Goal: Find specific page/section: Find specific page/section

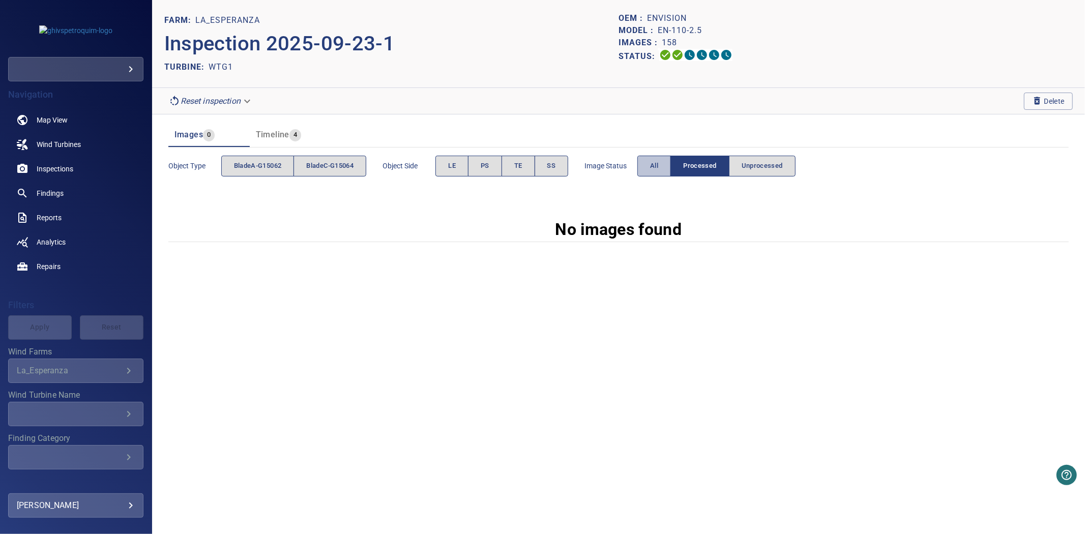
click at [651, 166] on button "All" at bounding box center [654, 166] width 34 height 21
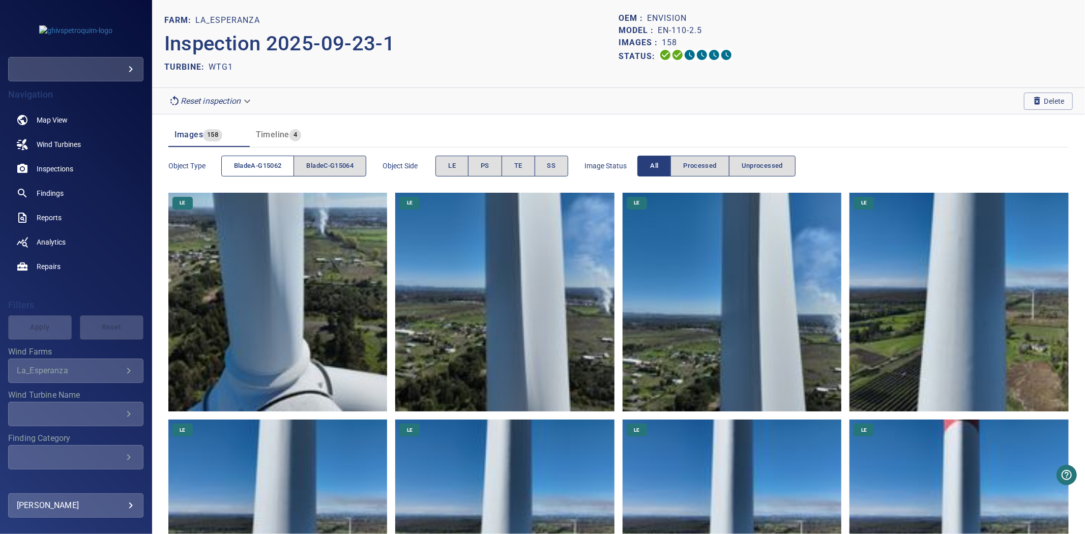
click at [287, 161] on button "bladeA-G15062" at bounding box center [257, 166] width 73 height 21
click at [285, 162] on button "bladeA-G15062" at bounding box center [257, 166] width 73 height 21
click at [323, 163] on span "bladeC-G15064" at bounding box center [329, 166] width 47 height 12
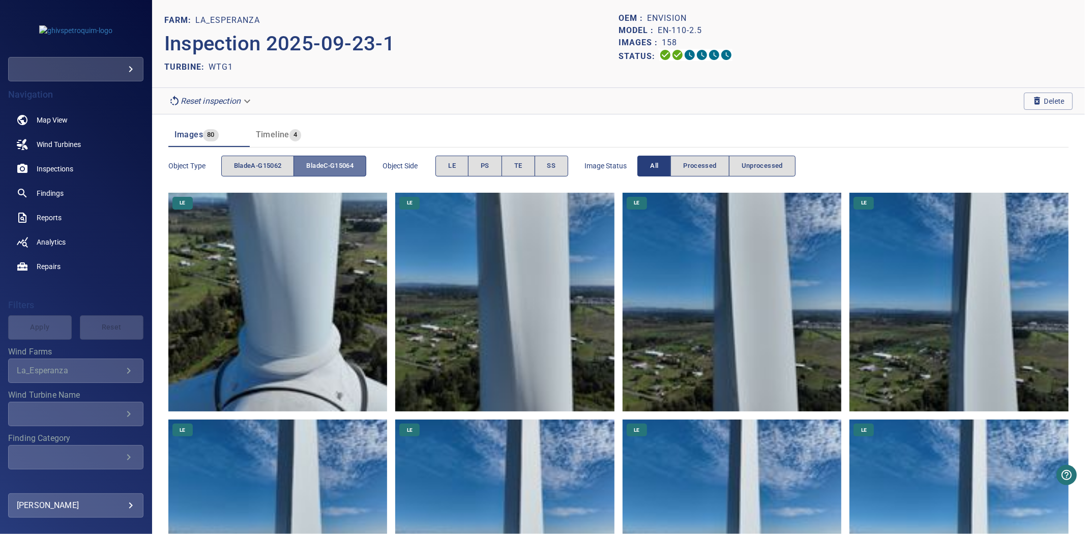
click at [323, 163] on span "bladeC-G15064" at bounding box center [329, 166] width 47 height 12
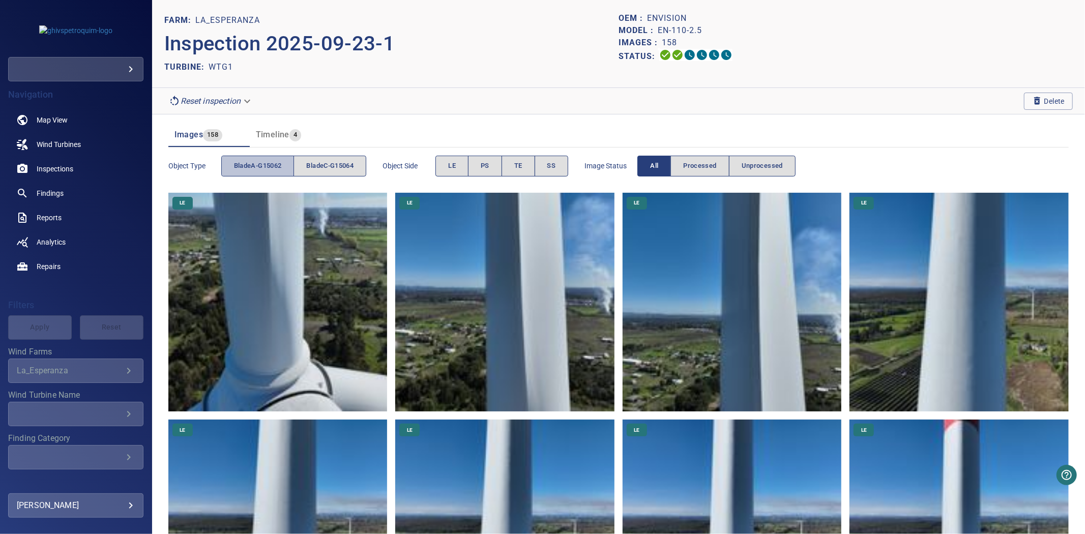
click at [281, 166] on span "bladeA-G15062" at bounding box center [258, 166] width 48 height 12
click at [333, 164] on span "bladeC-G15064" at bounding box center [329, 166] width 47 height 12
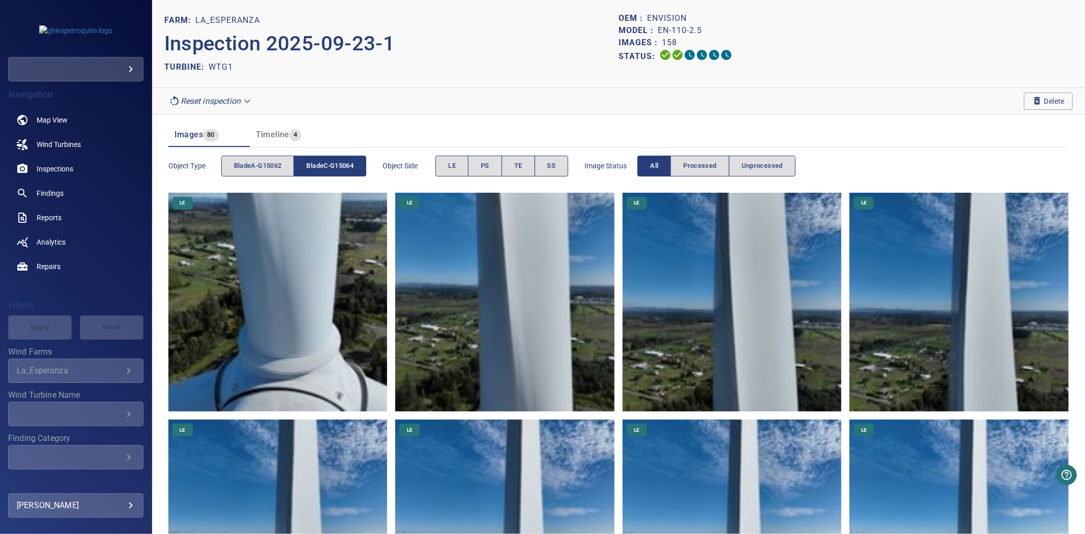
click at [333, 164] on span "bladeC-G15064" at bounding box center [329, 166] width 47 height 12
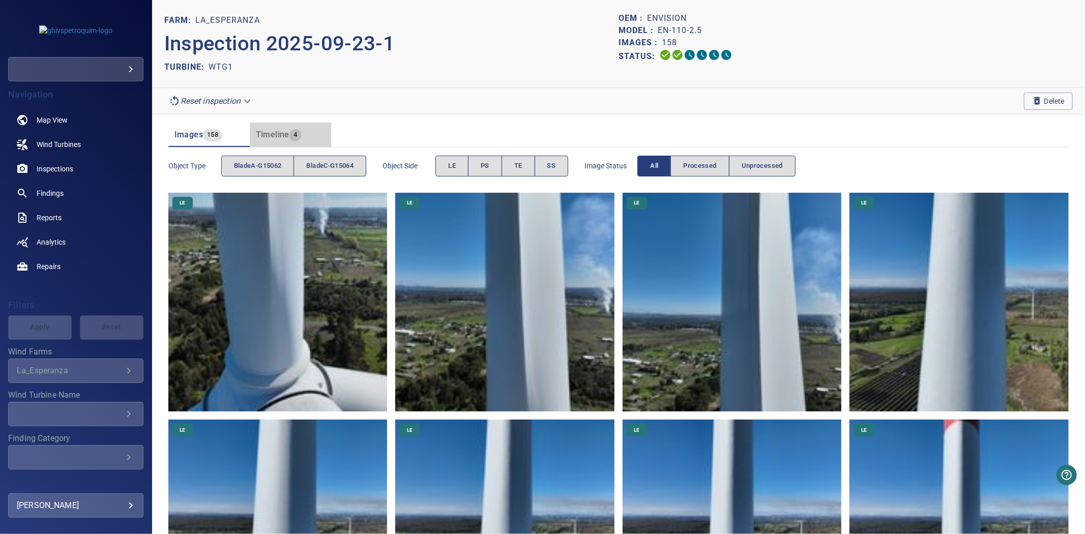
click at [294, 141] on div "4" at bounding box center [295, 135] width 12 height 12
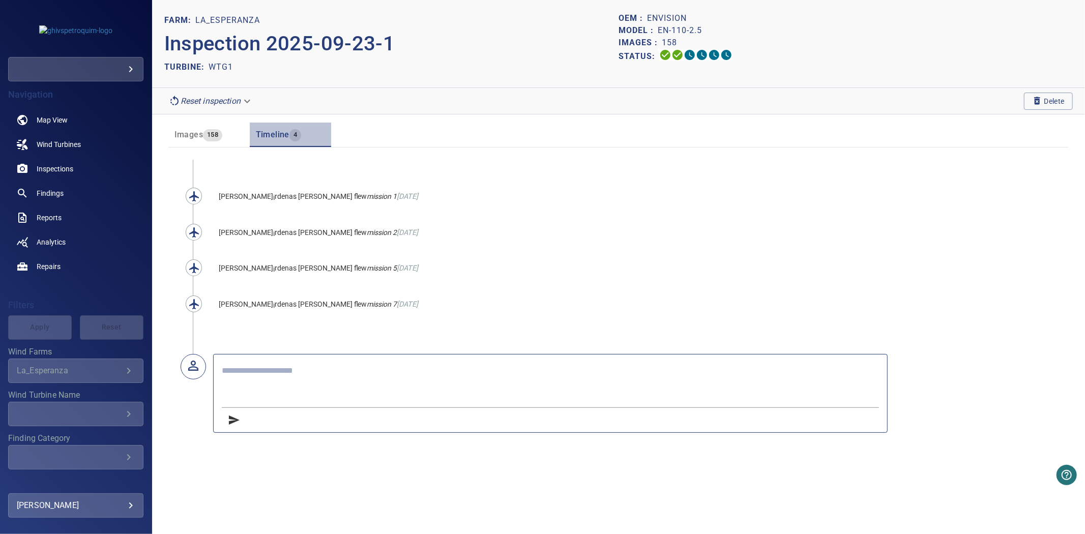
click at [294, 140] on span "4" at bounding box center [295, 135] width 12 height 12
click at [215, 131] on span "158" at bounding box center [212, 135] width 19 height 12
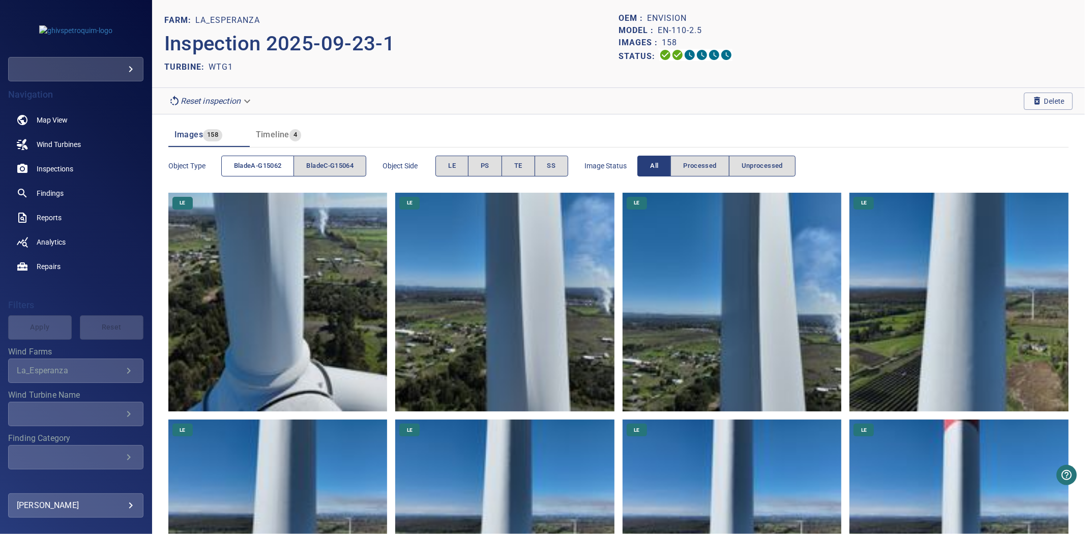
click at [242, 167] on span "bladeA-G15062" at bounding box center [258, 166] width 48 height 12
click at [260, 171] on span "bladeA-G15062" at bounding box center [258, 166] width 48 height 12
click at [329, 164] on span "bladeC-G15064" at bounding box center [329, 166] width 47 height 12
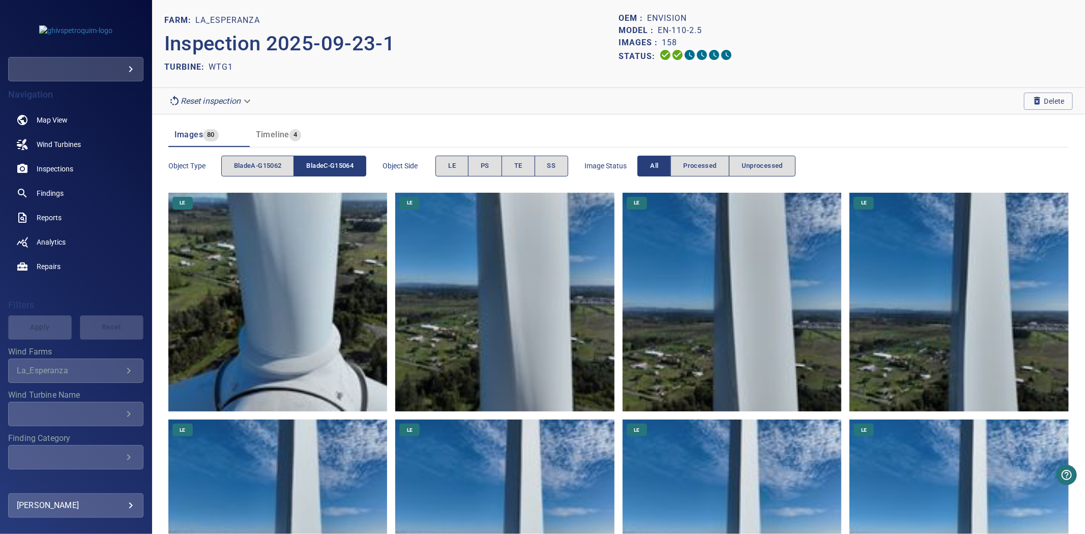
click at [332, 164] on span "bladeC-G15064" at bounding box center [329, 166] width 47 height 12
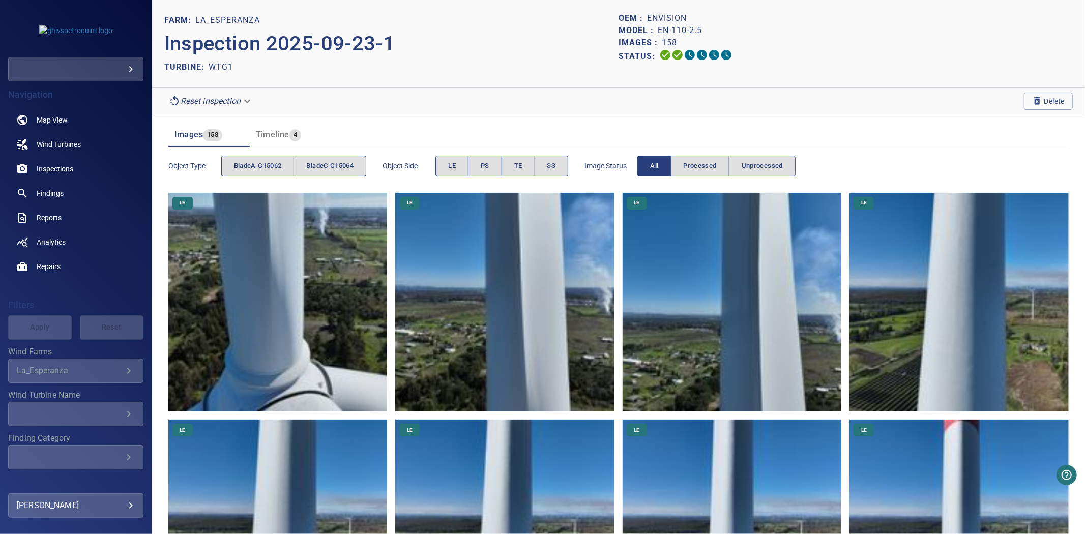
drag, startPoint x: 404, startPoint y: 46, endPoint x: 395, endPoint y: 49, distance: 10.1
click at [395, 49] on p "Inspection 2025-09-23-1" at bounding box center [391, 43] width 454 height 31
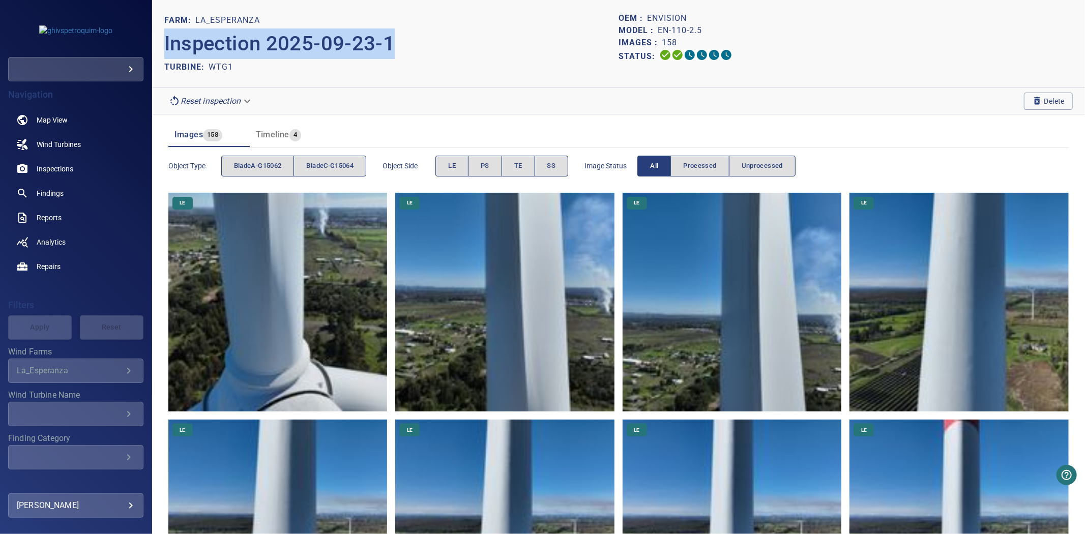
drag, startPoint x: 404, startPoint y: 45, endPoint x: 160, endPoint y: 47, distance: 244.2
click at [160, 47] on header "FARM: La_Esperanza Inspection 2025-09-23-1 TURBINE: WTG1 OEM : Envision Model :…" at bounding box center [618, 44] width 933 height 88
click at [477, 47] on p "Inspection 2025-09-23-1" at bounding box center [391, 43] width 454 height 31
drag, startPoint x: 396, startPoint y: 46, endPoint x: 163, endPoint y: 19, distance: 234.0
click at [163, 19] on header "FARM: La_Esperanza Inspection 2025-09-23-1 TURBINE: WTG1 OEM : Envision Model :…" at bounding box center [618, 44] width 933 height 88
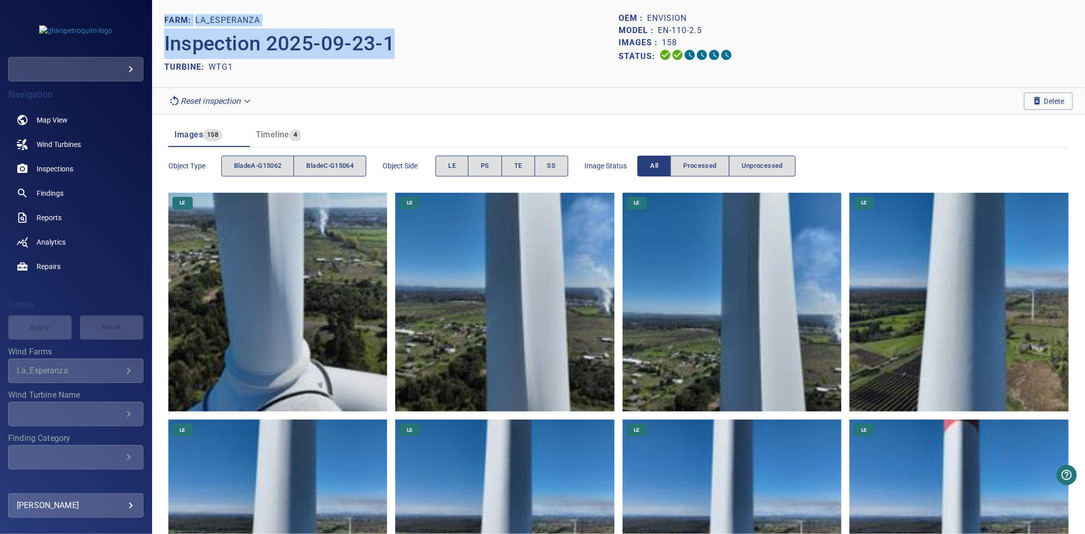
click at [475, 28] on p "Inspection 2025-09-23-1" at bounding box center [391, 43] width 454 height 31
drag, startPoint x: 455, startPoint y: 48, endPoint x: 165, endPoint y: 19, distance: 291.9
click at [165, 19] on section "FARM: La_Esperanza Inspection 2025-09-23-1 TURBINE: WTG1" at bounding box center [391, 43] width 454 height 63
click at [446, 21] on div "FARM: La_Esperanza" at bounding box center [391, 20] width 454 height 16
drag, startPoint x: 374, startPoint y: 42, endPoint x: 156, endPoint y: 19, distance: 219.5
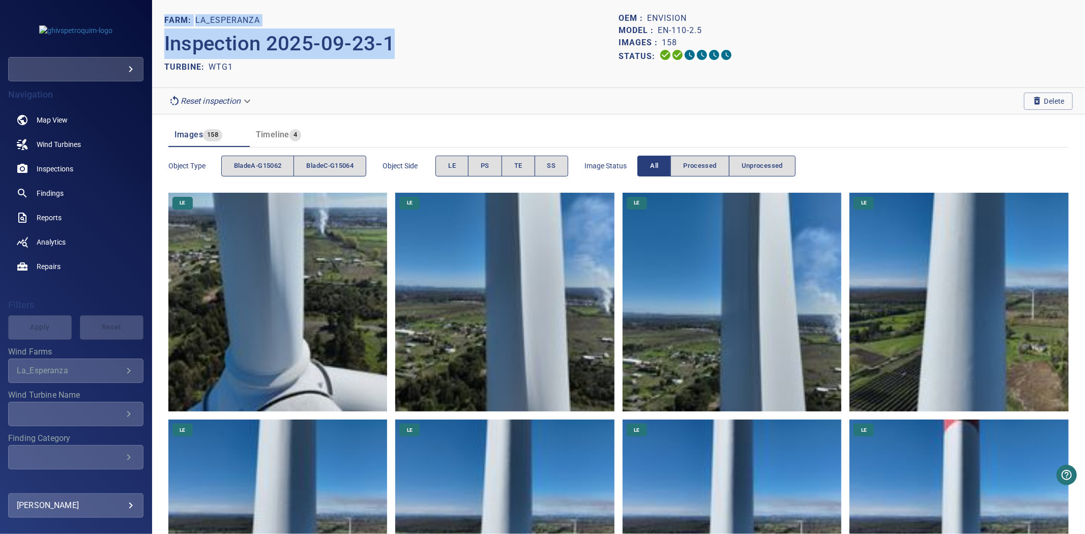
click at [156, 19] on header "FARM: La_Esperanza Inspection 2025-09-23-1 TURBINE: WTG1 OEM : Envision Model :…" at bounding box center [618, 44] width 933 height 88
click at [399, 56] on p "Inspection 2025-09-23-1" at bounding box center [391, 43] width 454 height 31
drag, startPoint x: 281, startPoint y: 67, endPoint x: 157, endPoint y: 10, distance: 137.0
click at [157, 10] on header "FARM: La_Esperanza Inspection 2025-09-23-1 TURBINE: WTG1 OEM : Envision Model :…" at bounding box center [618, 44] width 933 height 88
drag, startPoint x: 257, startPoint y: 78, endPoint x: 257, endPoint y: 72, distance: 6.6
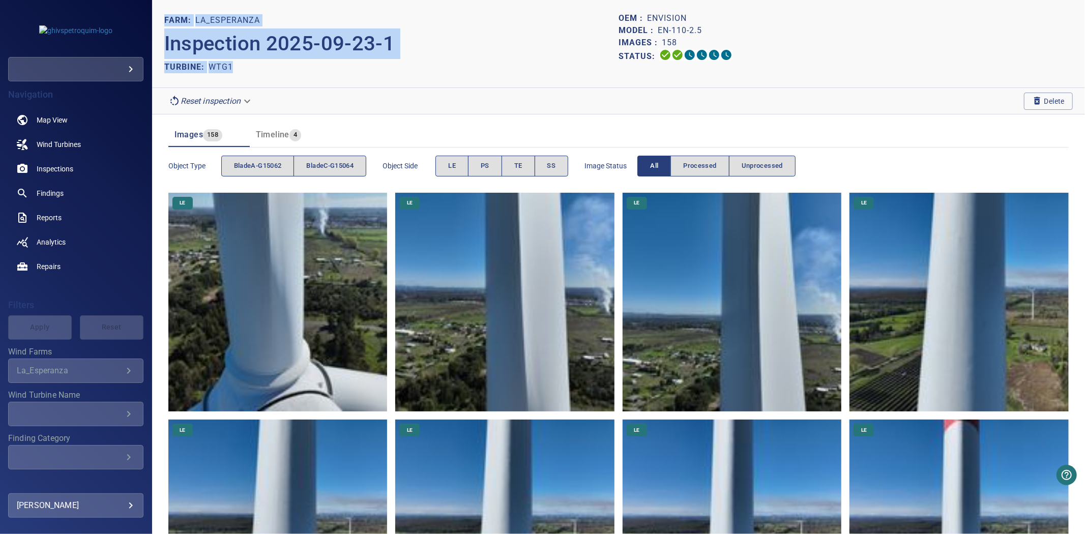
click at [258, 78] on header "FARM: La_Esperanza Inspection 2025-09-23-1 TURBINE: WTG1 OEM : Envision Model :…" at bounding box center [618, 44] width 933 height 88
click at [248, 58] on p "Inspection 2025-09-23-1" at bounding box center [391, 43] width 454 height 31
drag, startPoint x: 246, startPoint y: 62, endPoint x: 160, endPoint y: 25, distance: 93.2
click at [160, 25] on header "FARM: La_Esperanza Inspection 2025-09-23-1 TURBINE: WTG1 OEM : Envision Model :…" at bounding box center [618, 44] width 933 height 88
click at [353, 75] on header "FARM: La_Esperanza Inspection 2025-09-23-1 TURBINE: WTG1 OEM : Envision Model :…" at bounding box center [618, 44] width 933 height 88
